Goal: Find specific page/section: Find specific page/section

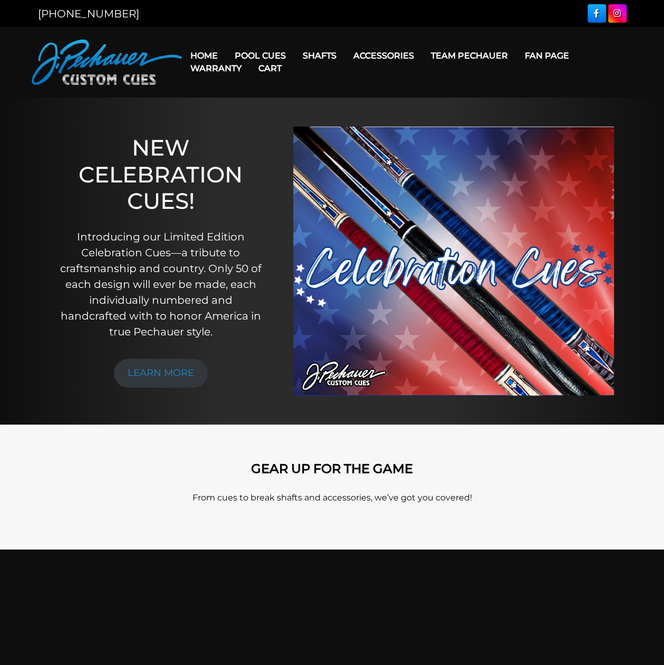
click at [0, 0] on span at bounding box center [0, 0] width 0 height 0
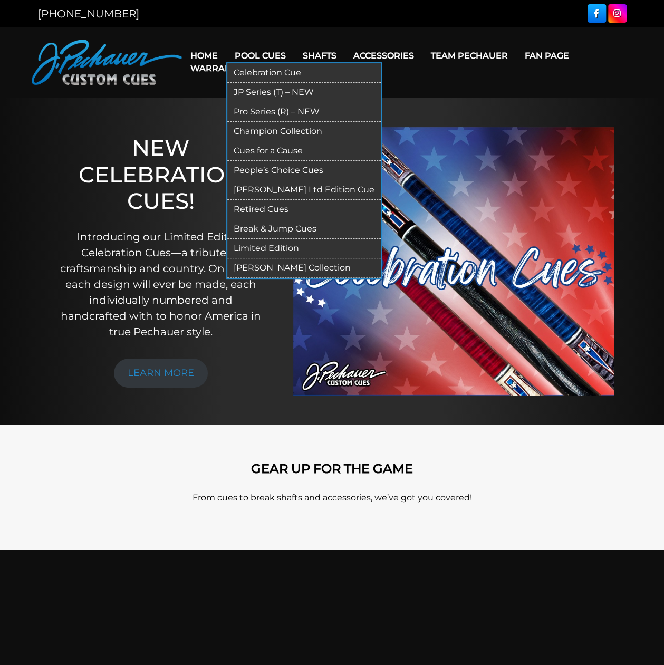
click at [227, 220] on link "Retired Cues" at bounding box center [304, 210] width 154 height 20
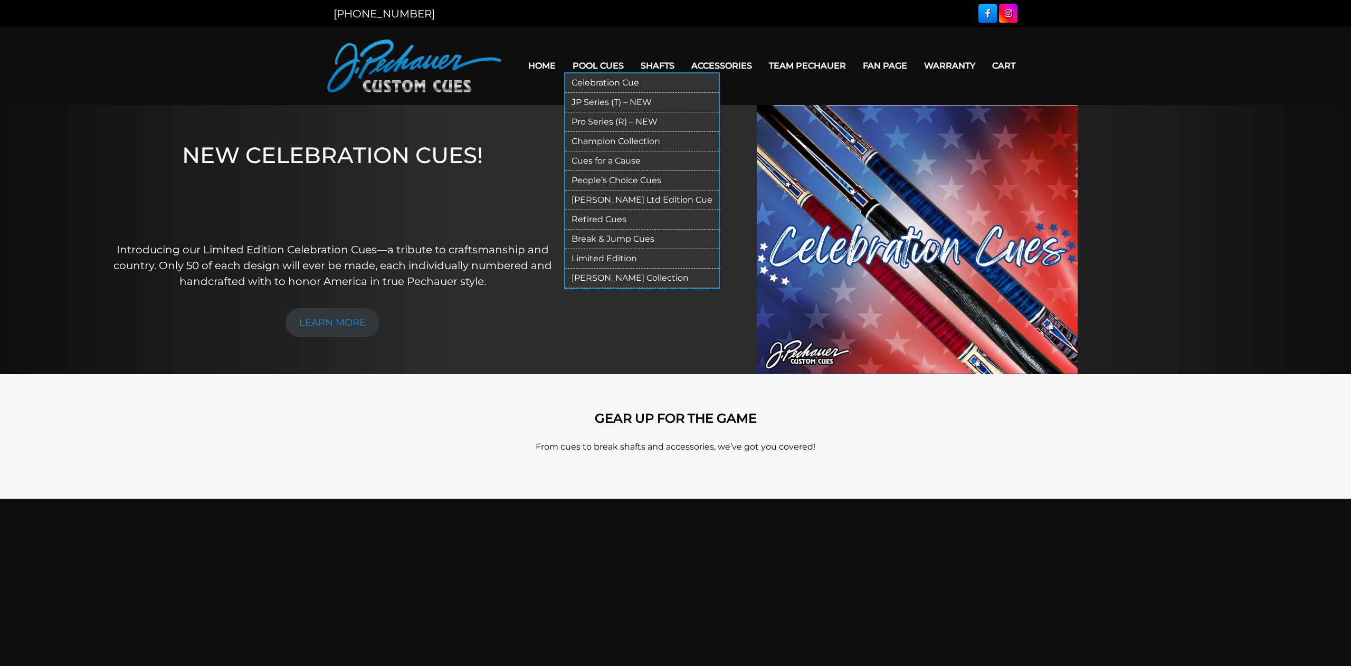
click at [565, 230] on link "Retired Cues" at bounding box center [642, 220] width 154 height 20
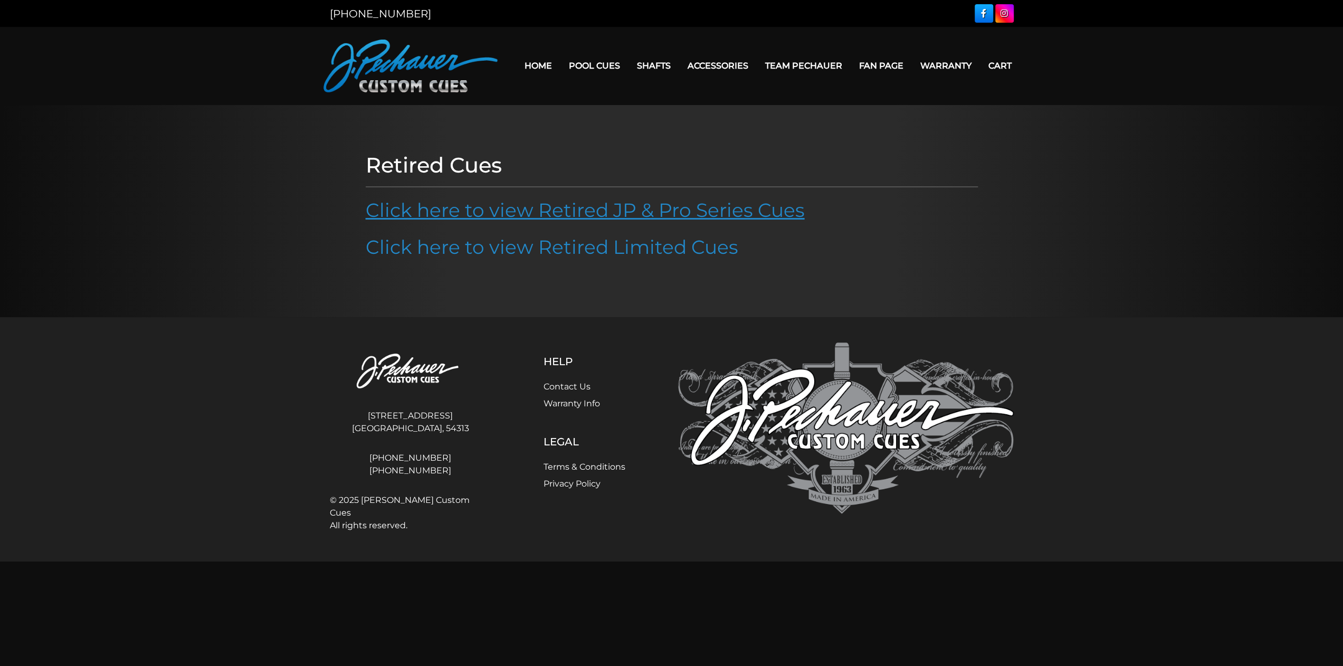
click at [655, 222] on link "Click here to view Retired JP & Pro Series Cues" at bounding box center [585, 209] width 439 height 23
